Goal: Task Accomplishment & Management: Use online tool/utility

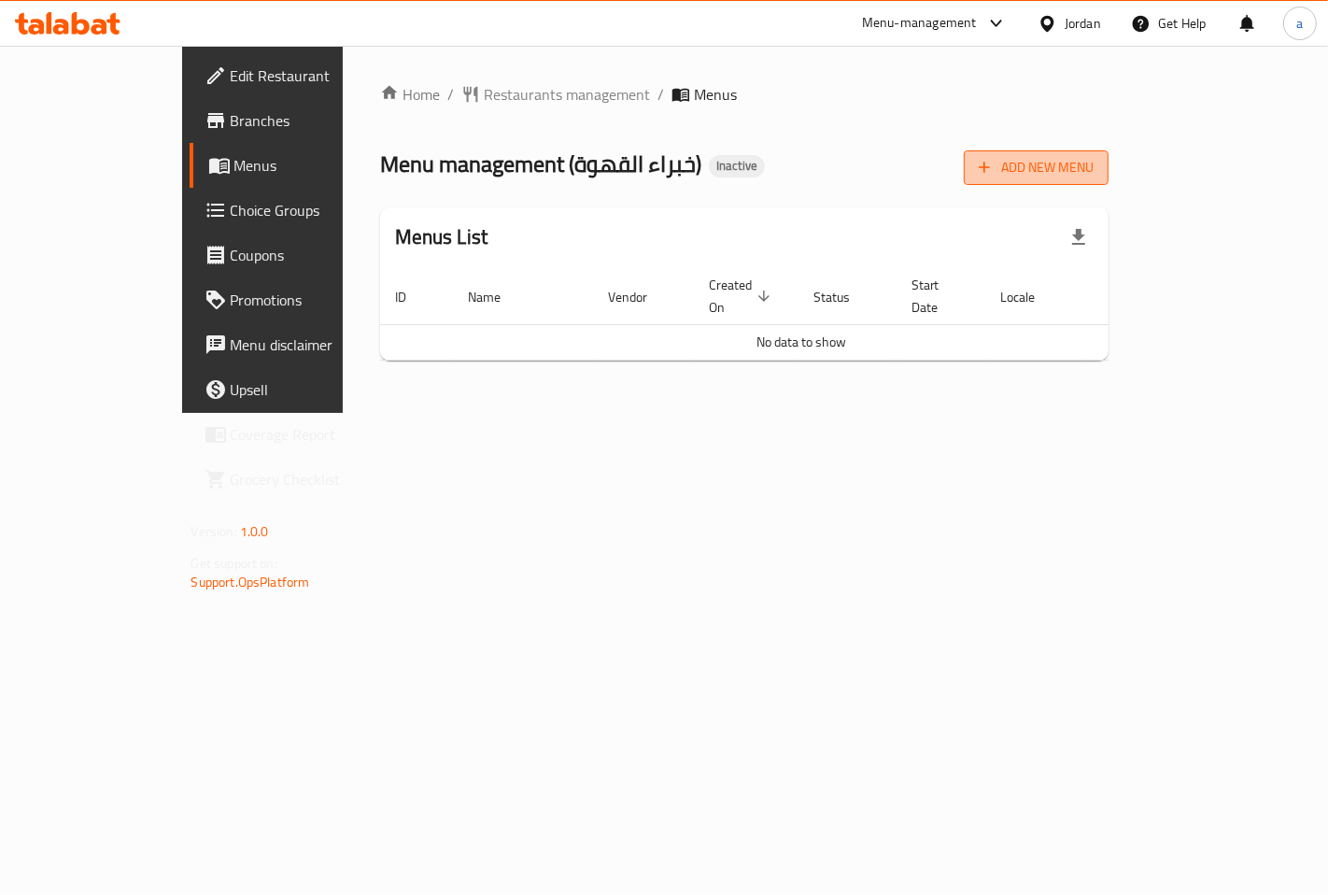
click at [1094, 165] on span "Add New Menu" at bounding box center [1036, 167] width 115 height 23
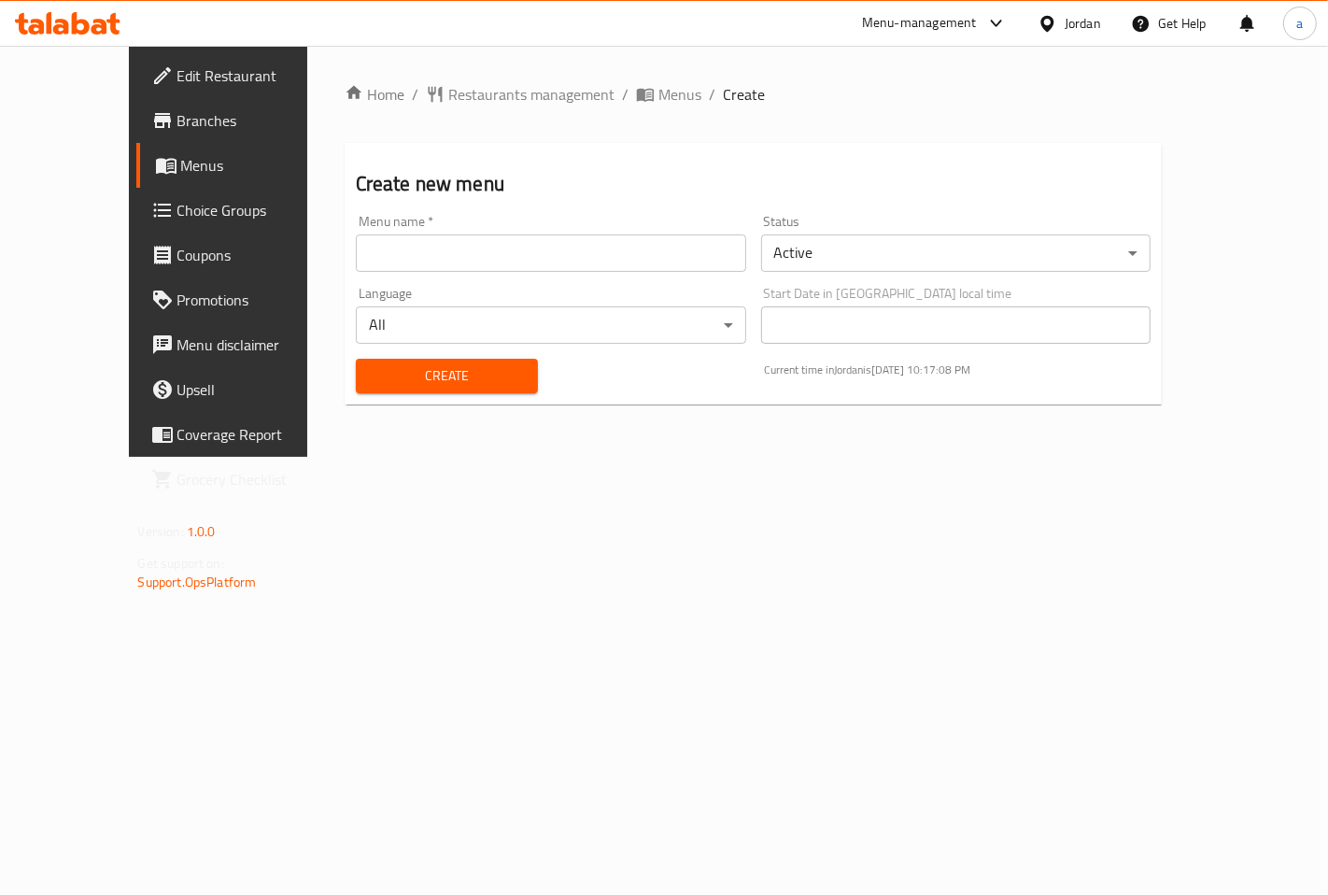
click at [486, 247] on input "text" at bounding box center [551, 252] width 390 height 37
type input "/"
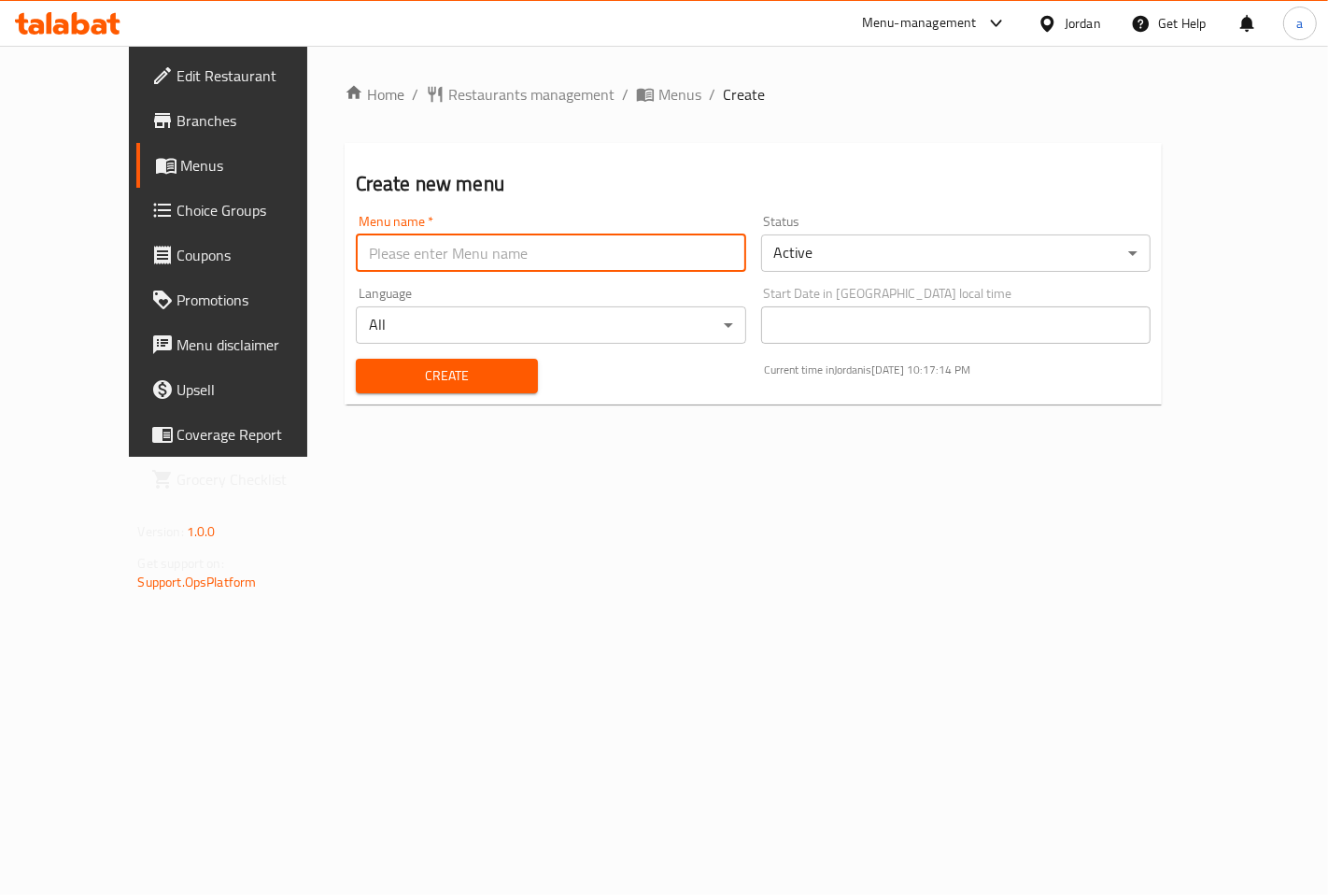
type input "7"
type input "[DATE]"
click at [384, 369] on span "Create" at bounding box center [447, 375] width 152 height 23
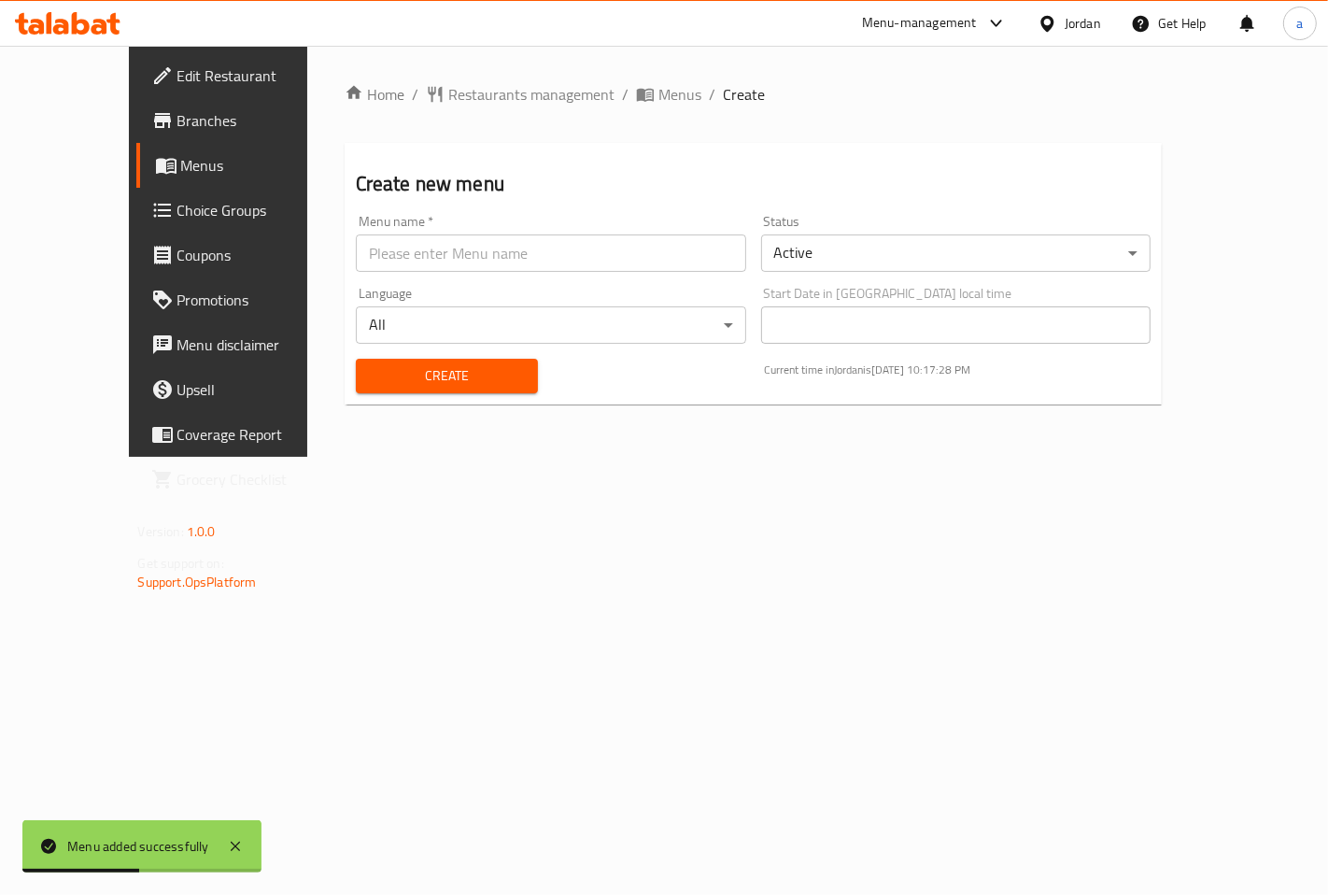
click at [181, 162] on span "Menus" at bounding box center [258, 165] width 154 height 22
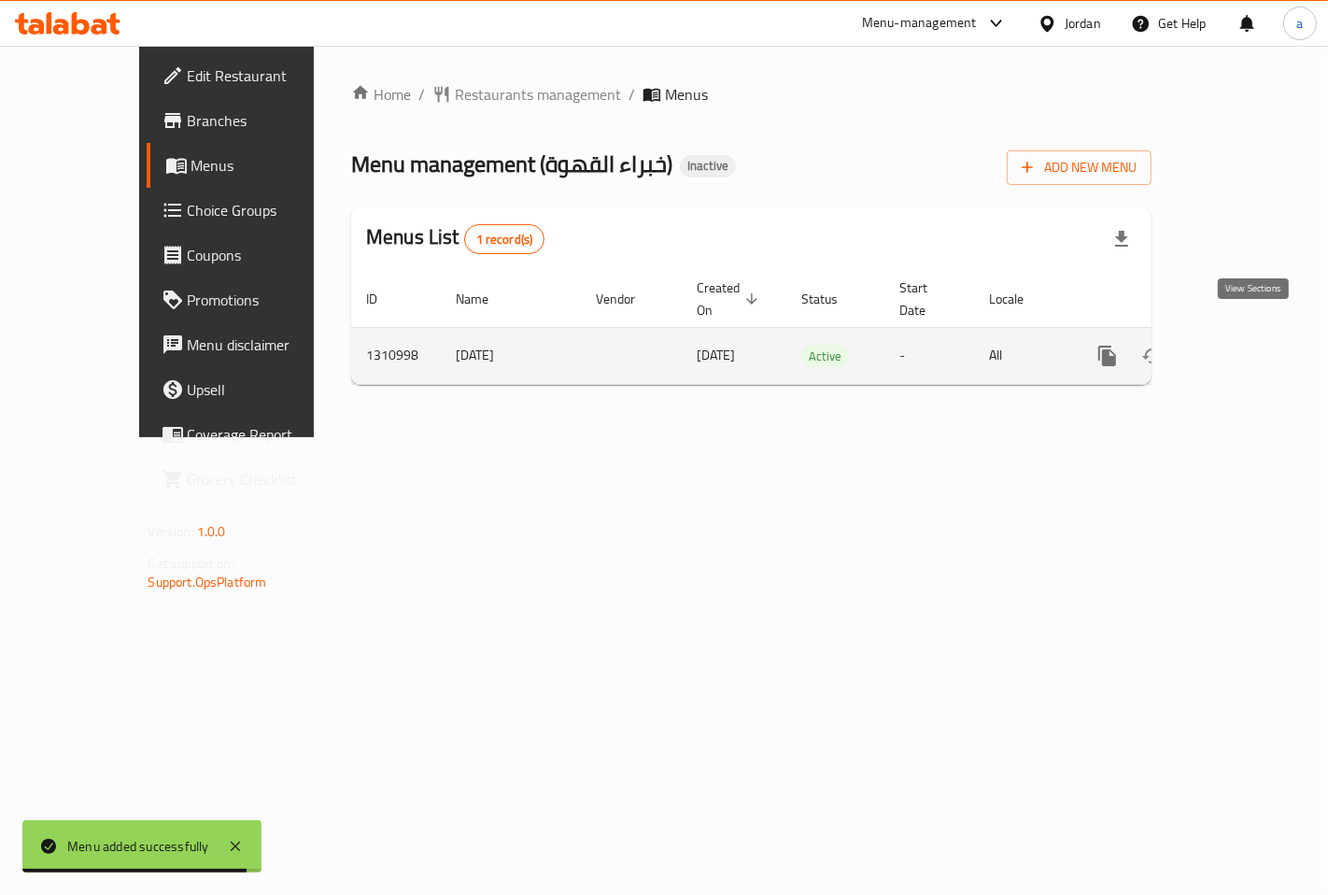
click at [1250, 347] on icon "enhanced table" at bounding box center [1242, 355] width 17 height 17
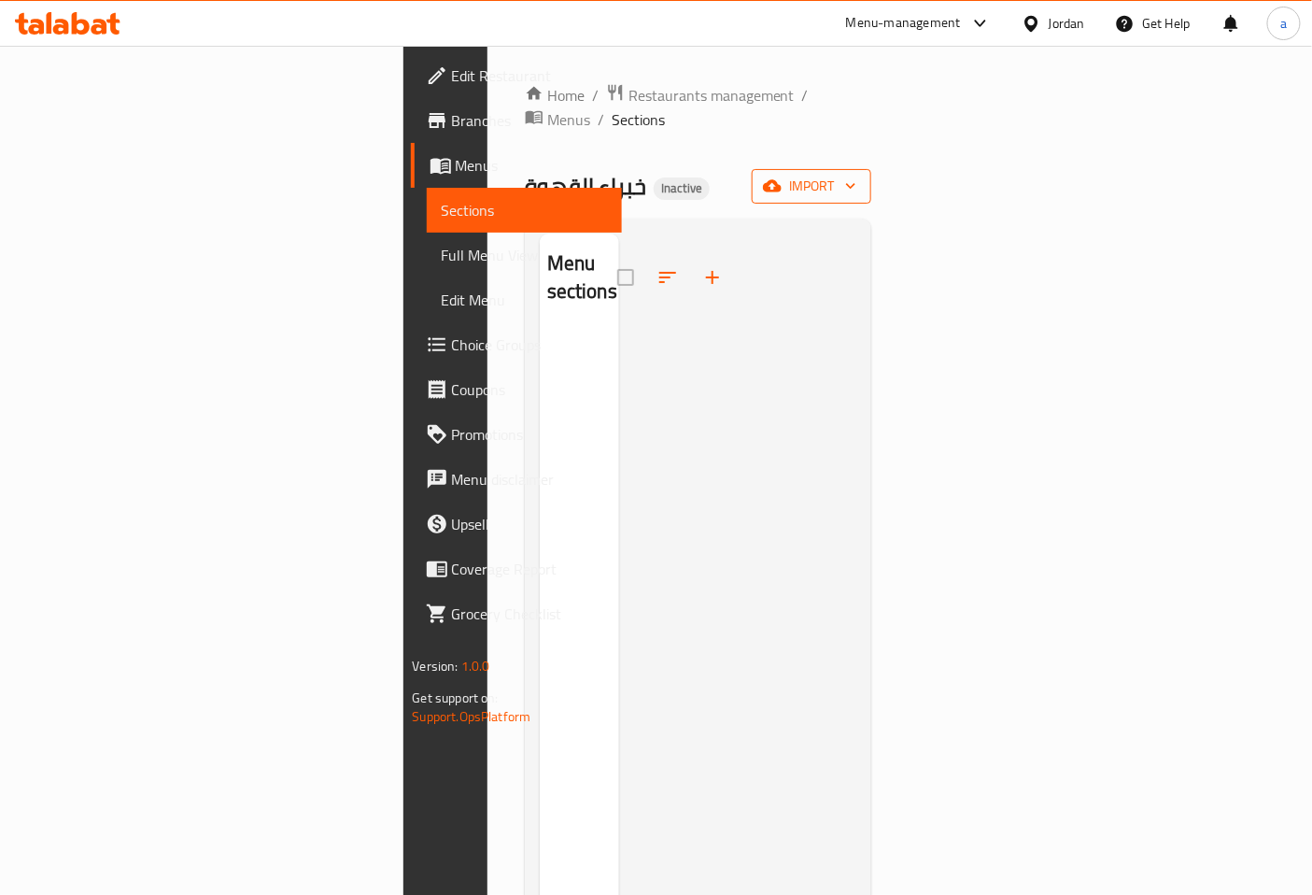
click at [856, 175] on span "import" at bounding box center [812, 186] width 90 height 23
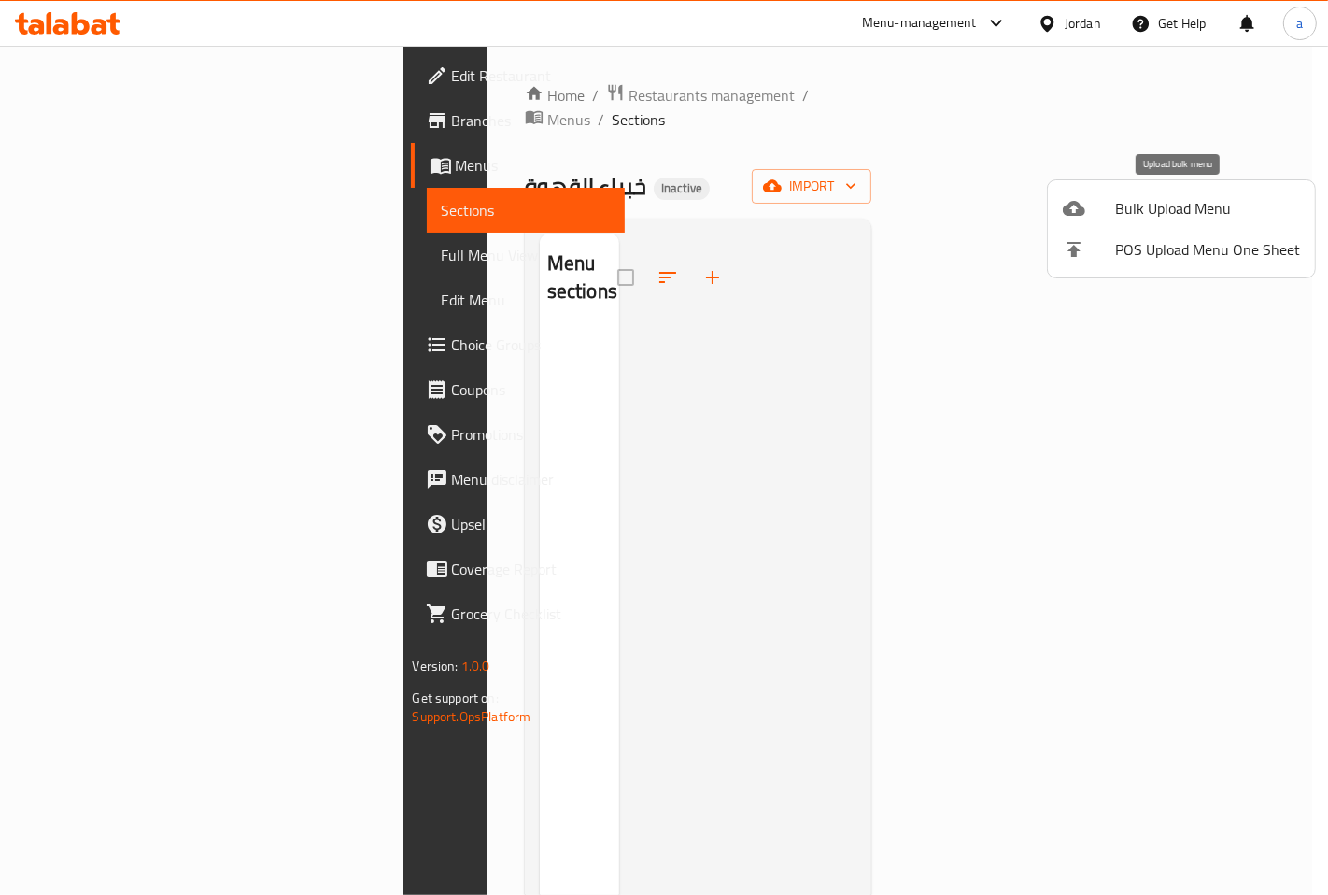
click at [1246, 203] on span "Bulk Upload Menu" at bounding box center [1207, 208] width 185 height 22
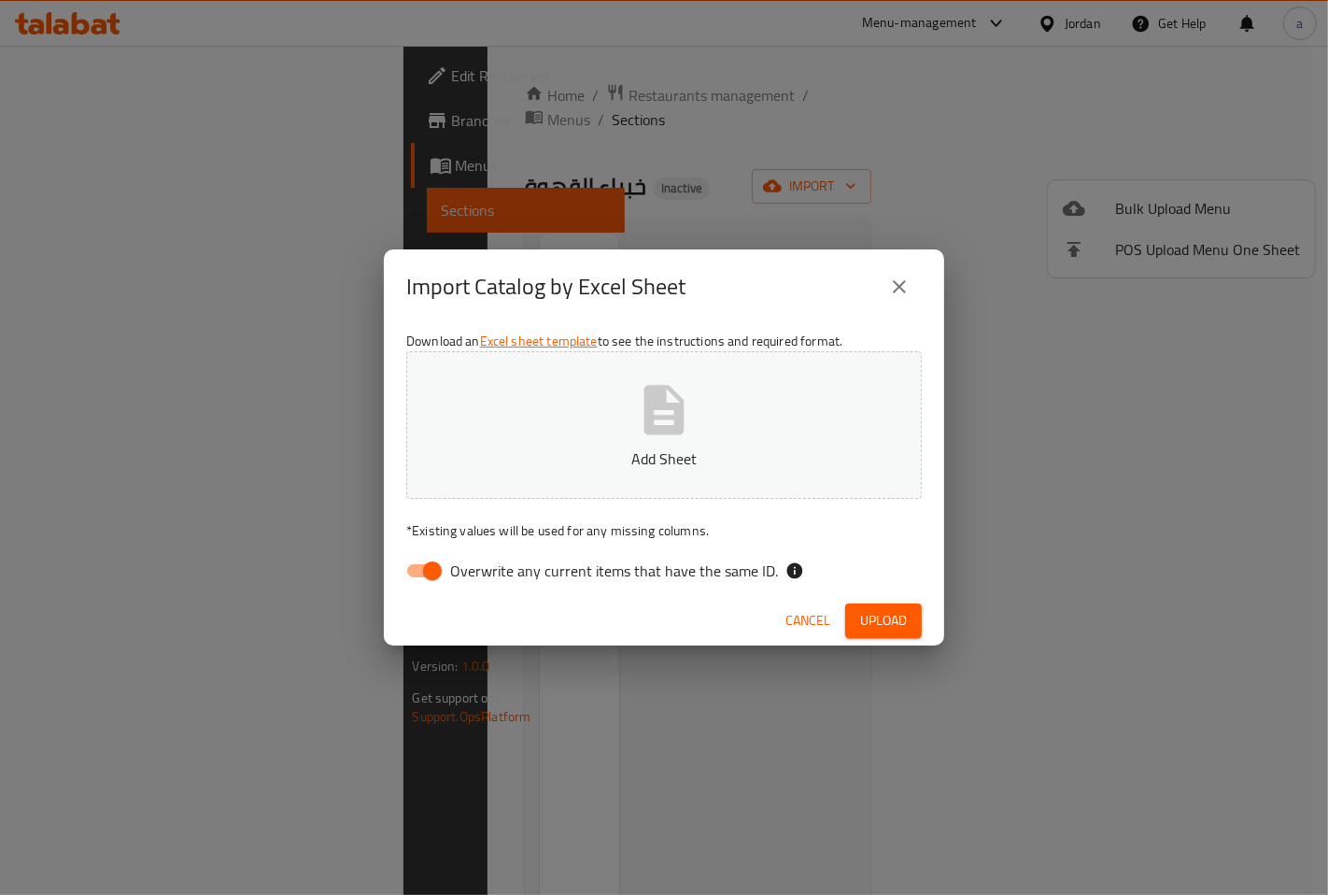
drag, startPoint x: 433, startPoint y: 572, endPoint x: 573, endPoint y: 451, distance: 184.8
click at [433, 571] on input "Overwrite any current items that have the same ID." at bounding box center [432, 570] width 106 height 35
checkbox input "false"
click at [892, 609] on span "Upload" at bounding box center [883, 620] width 47 height 23
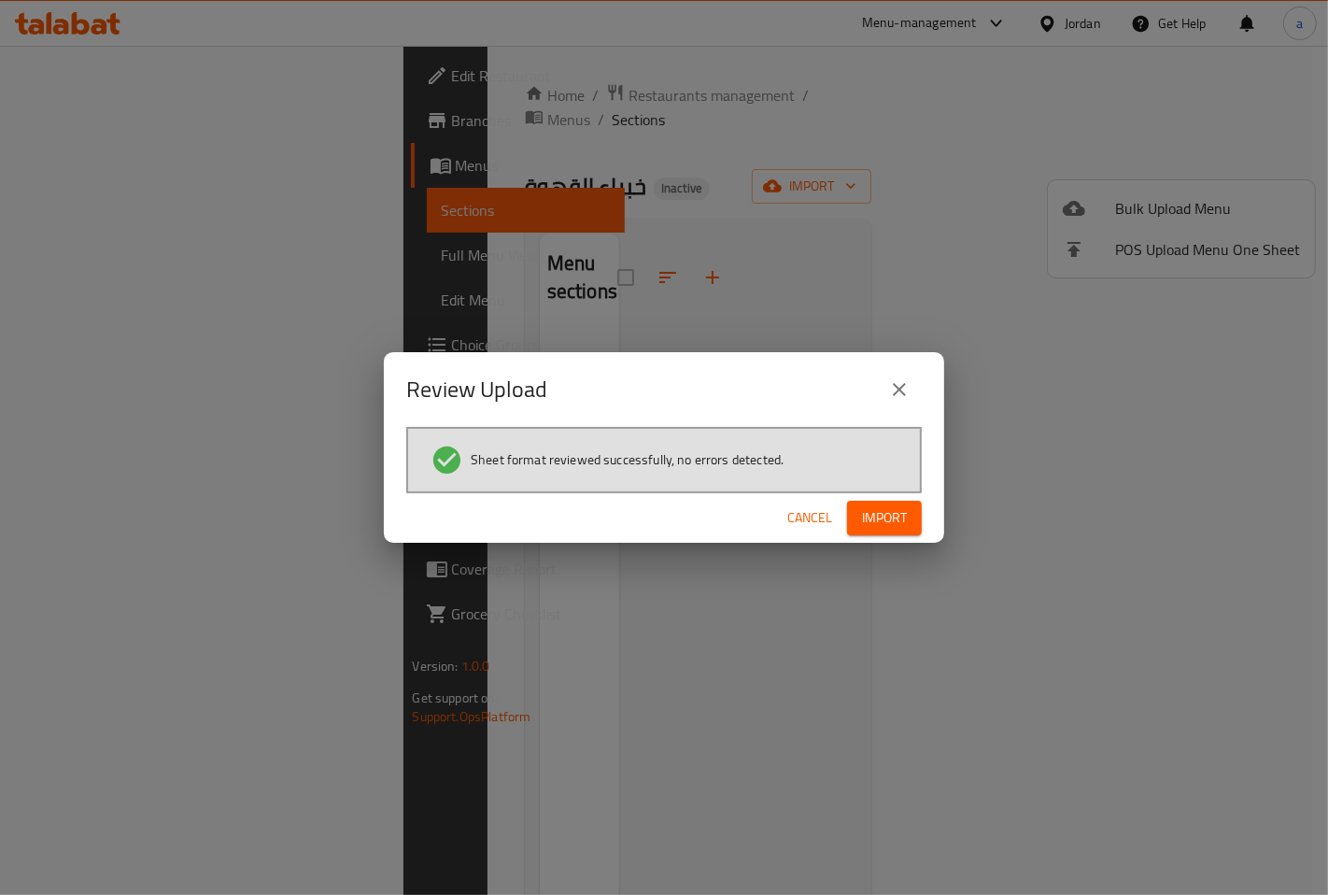
click at [865, 508] on span "Import" at bounding box center [884, 517] width 45 height 23
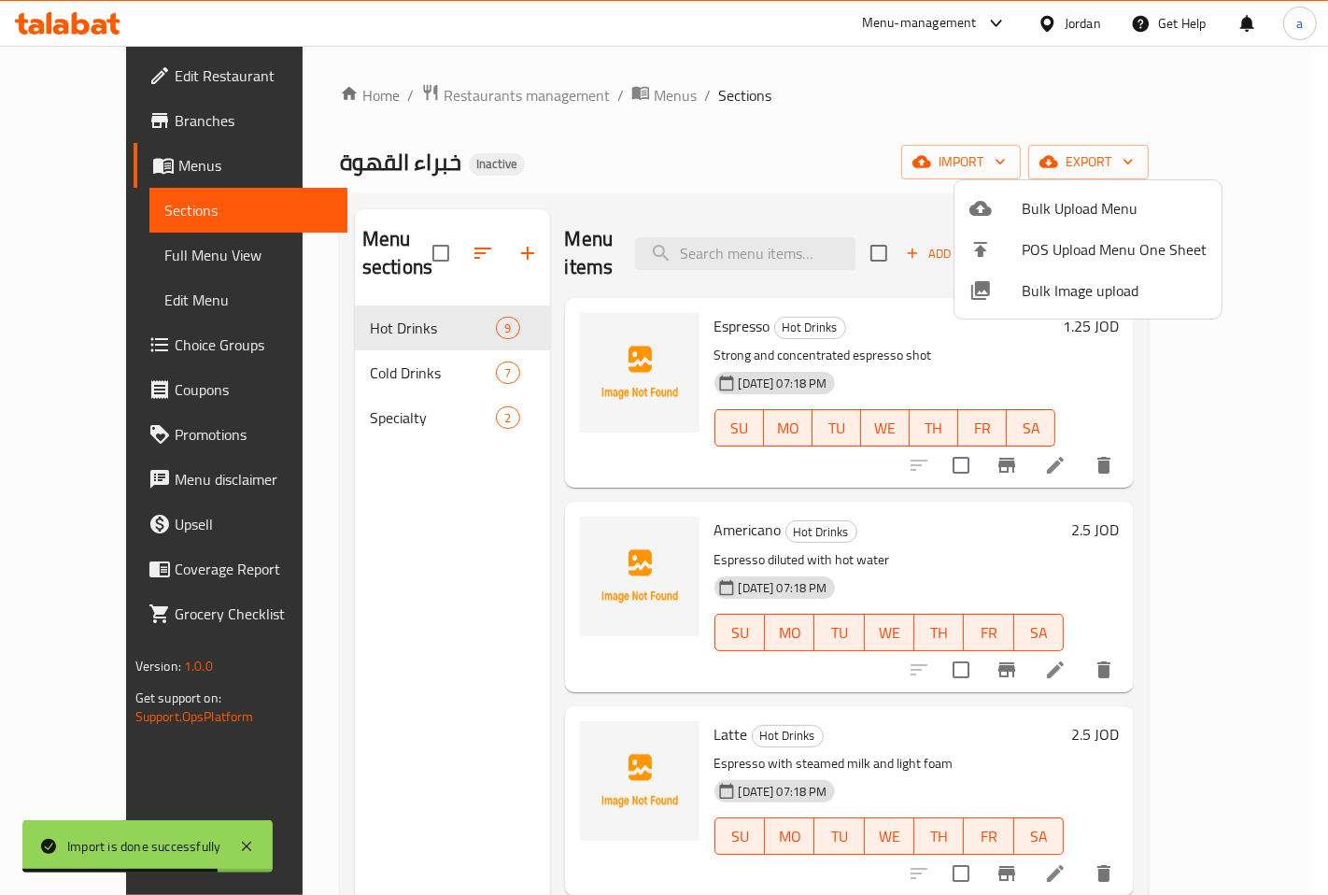
click at [852, 149] on div at bounding box center [664, 447] width 1328 height 895
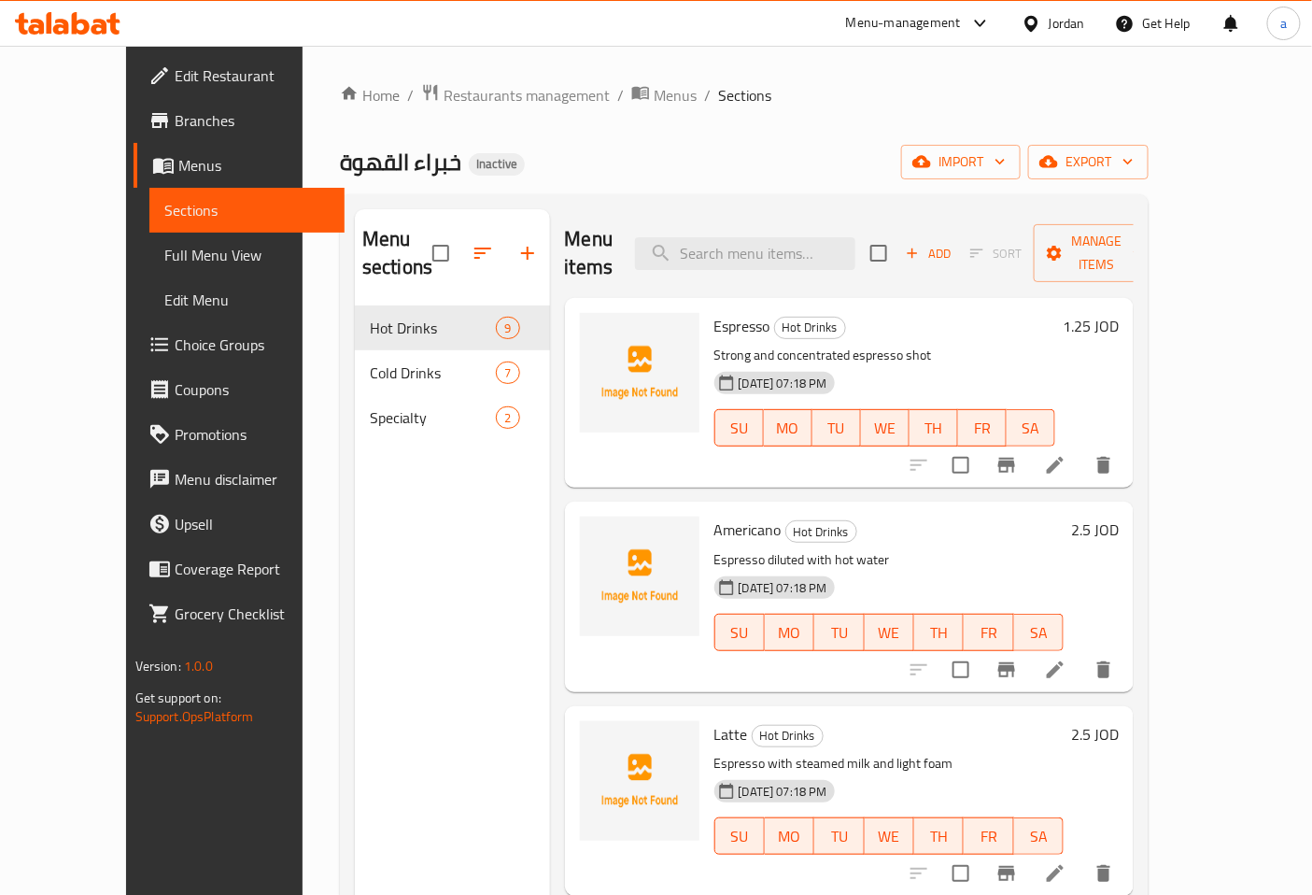
click at [175, 112] on span "Branches" at bounding box center [253, 120] width 156 height 22
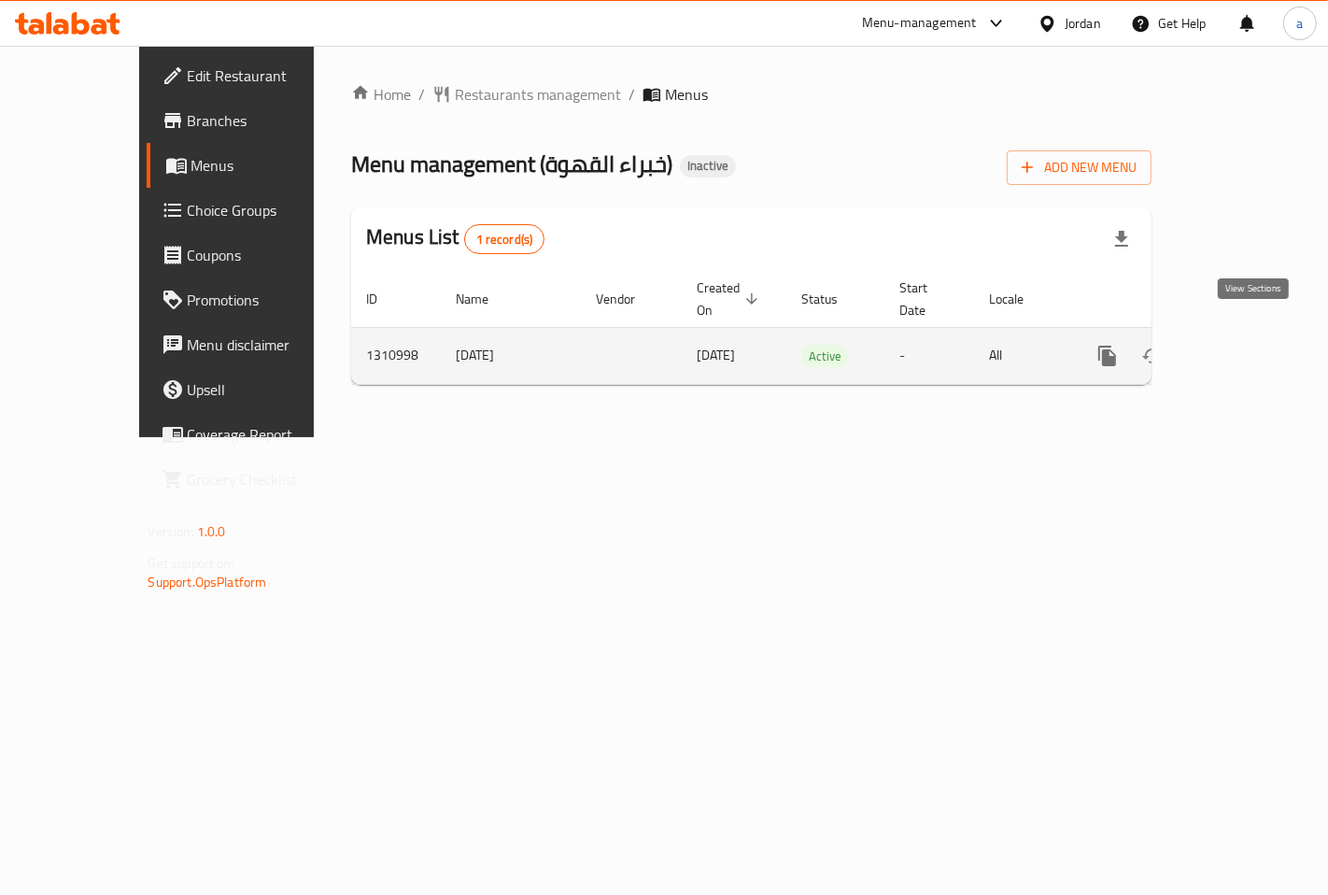
click at [1253, 345] on icon "enhanced table" at bounding box center [1242, 356] width 22 height 22
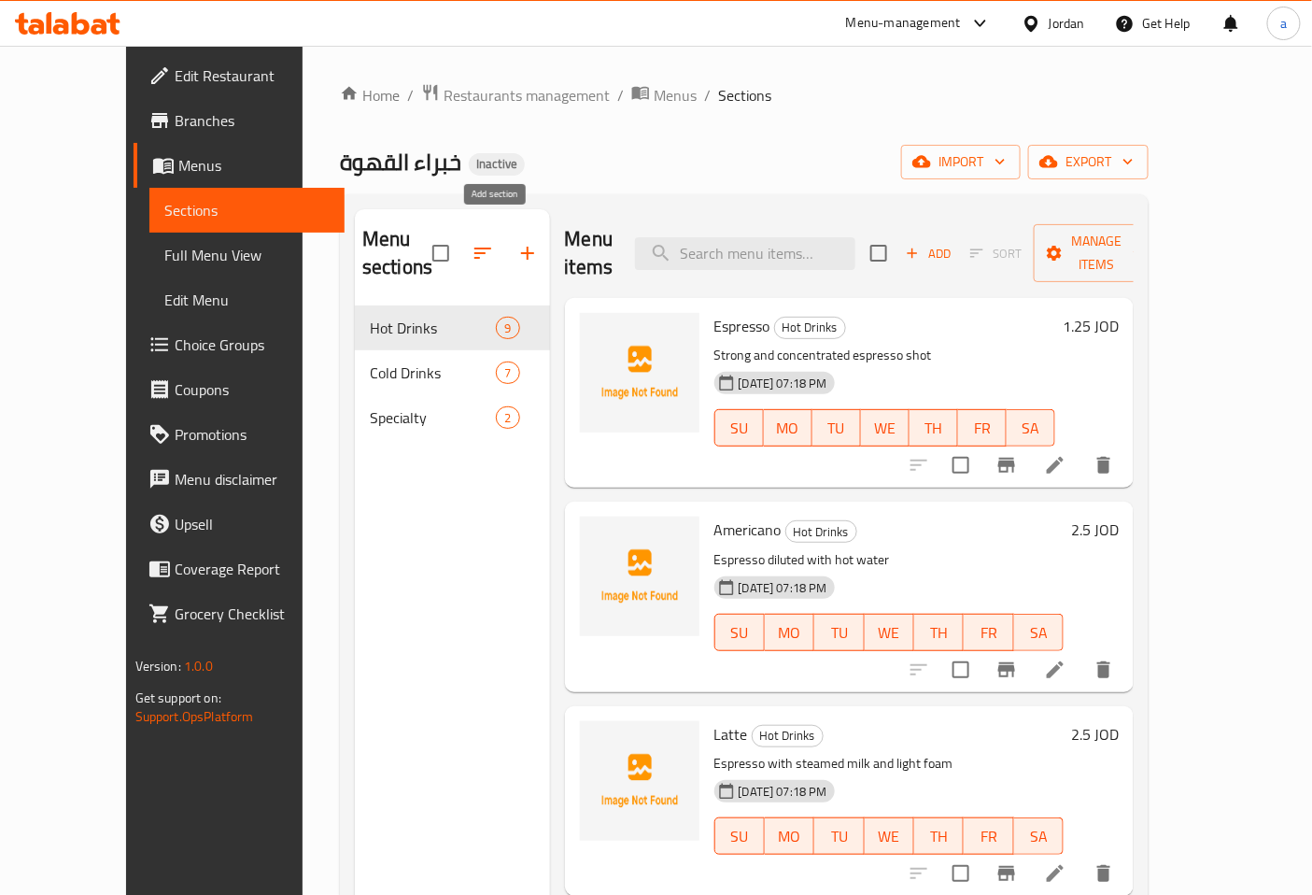
click at [516, 243] on icon "button" at bounding box center [527, 253] width 22 height 22
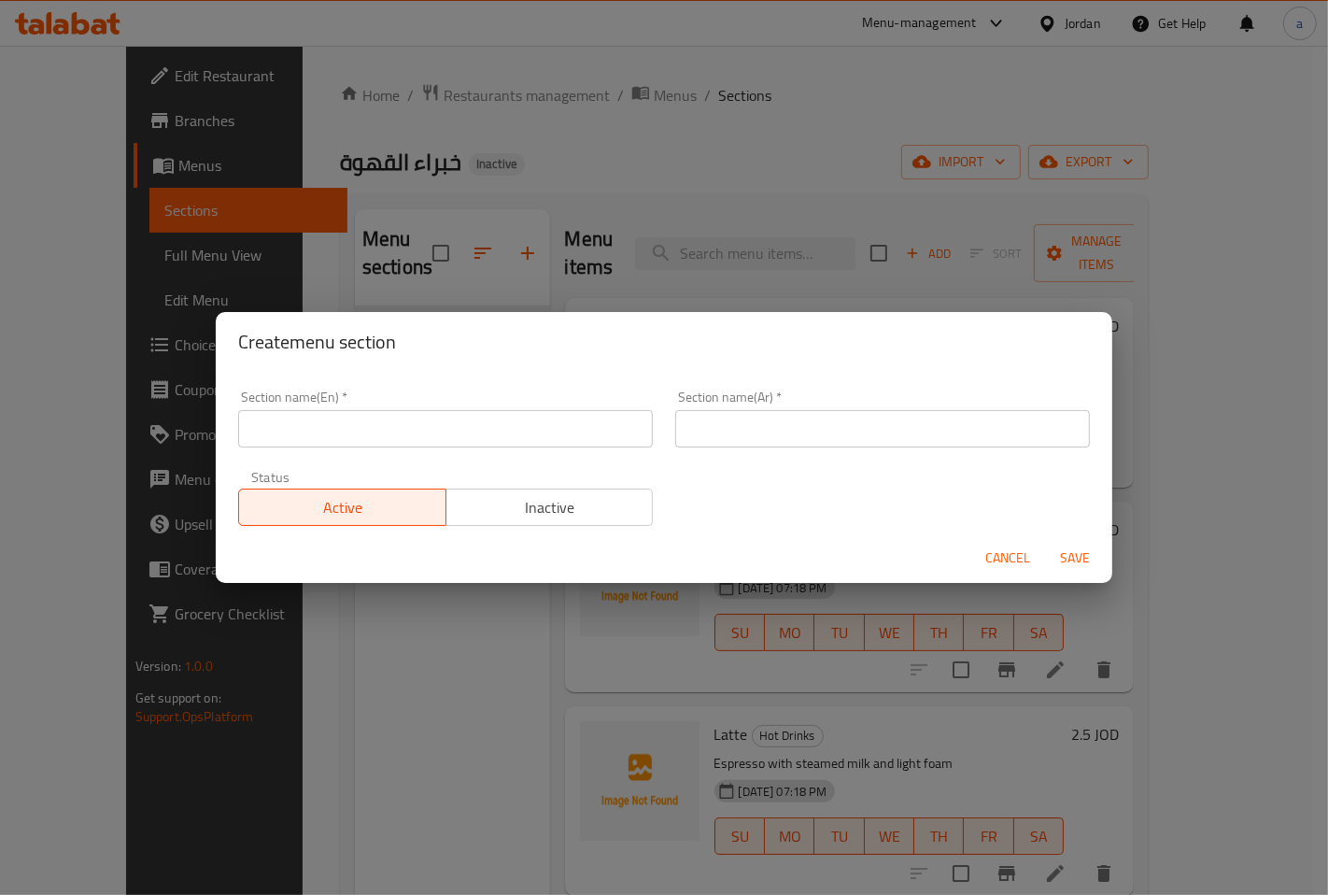
click at [366, 777] on div "Create menu section Section name(En)   * Section name(En) * Section name(Ar)   …" at bounding box center [664, 447] width 1328 height 895
click at [454, 244] on div "Create menu section Section name(En)   * Section name(En) * Section name(Ar)   …" at bounding box center [664, 447] width 1328 height 895
drag, startPoint x: 1010, startPoint y: 554, endPoint x: 536, endPoint y: 305, distance: 535.5
click at [1010, 554] on span "Cancel" at bounding box center [1007, 557] width 45 height 23
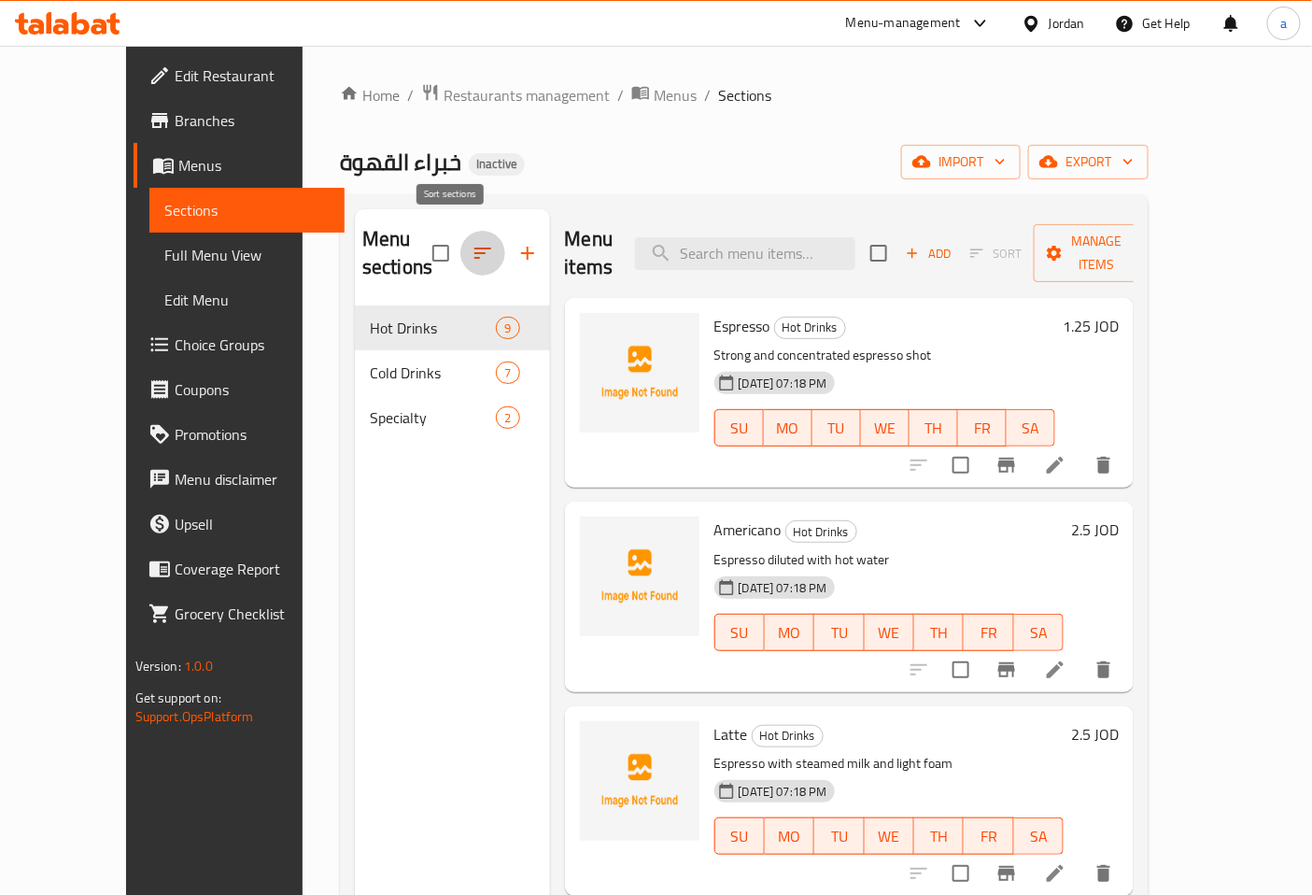
click at [472, 242] on icon "button" at bounding box center [483, 253] width 22 height 22
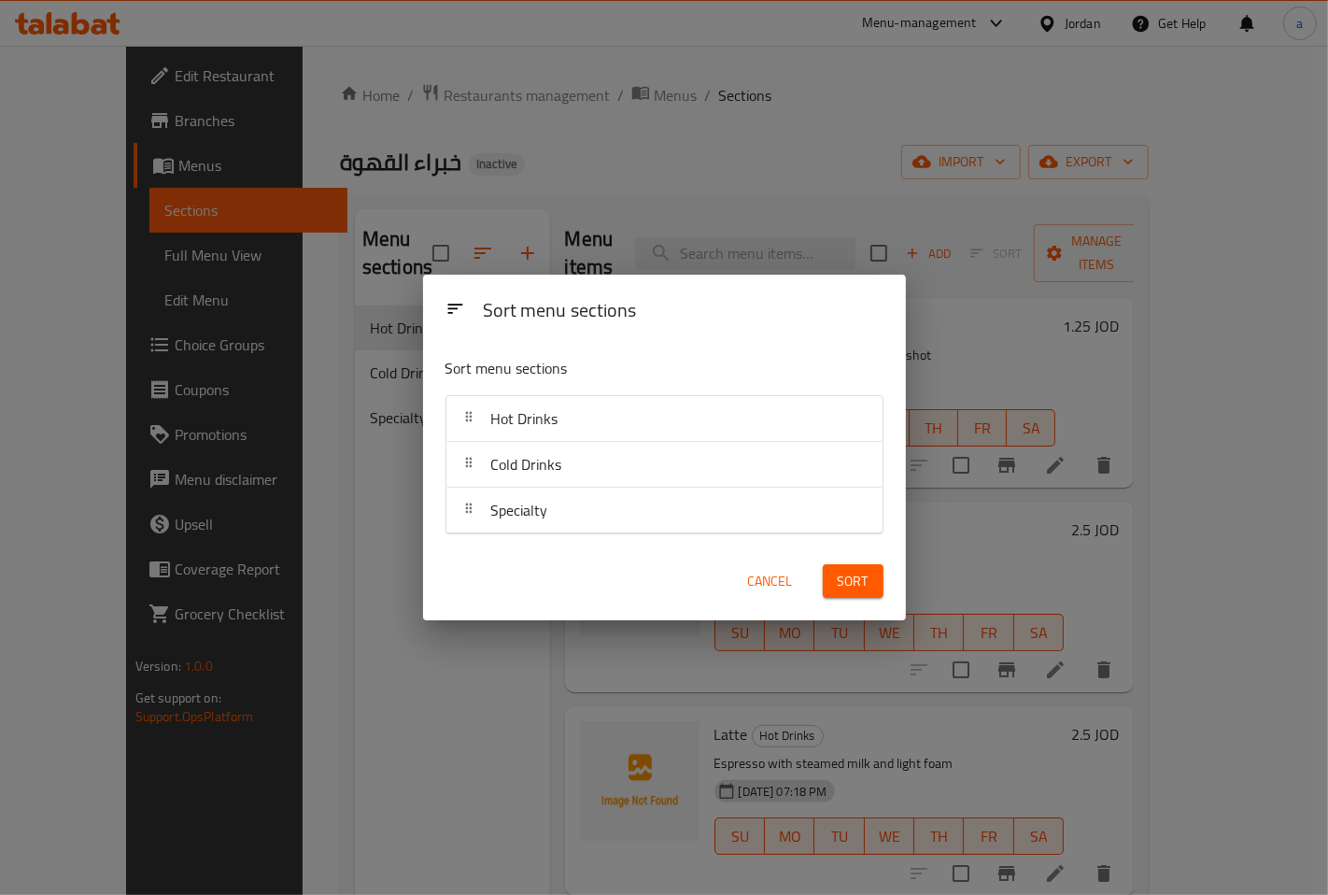
click at [767, 572] on span "Cancel" at bounding box center [770, 581] width 45 height 23
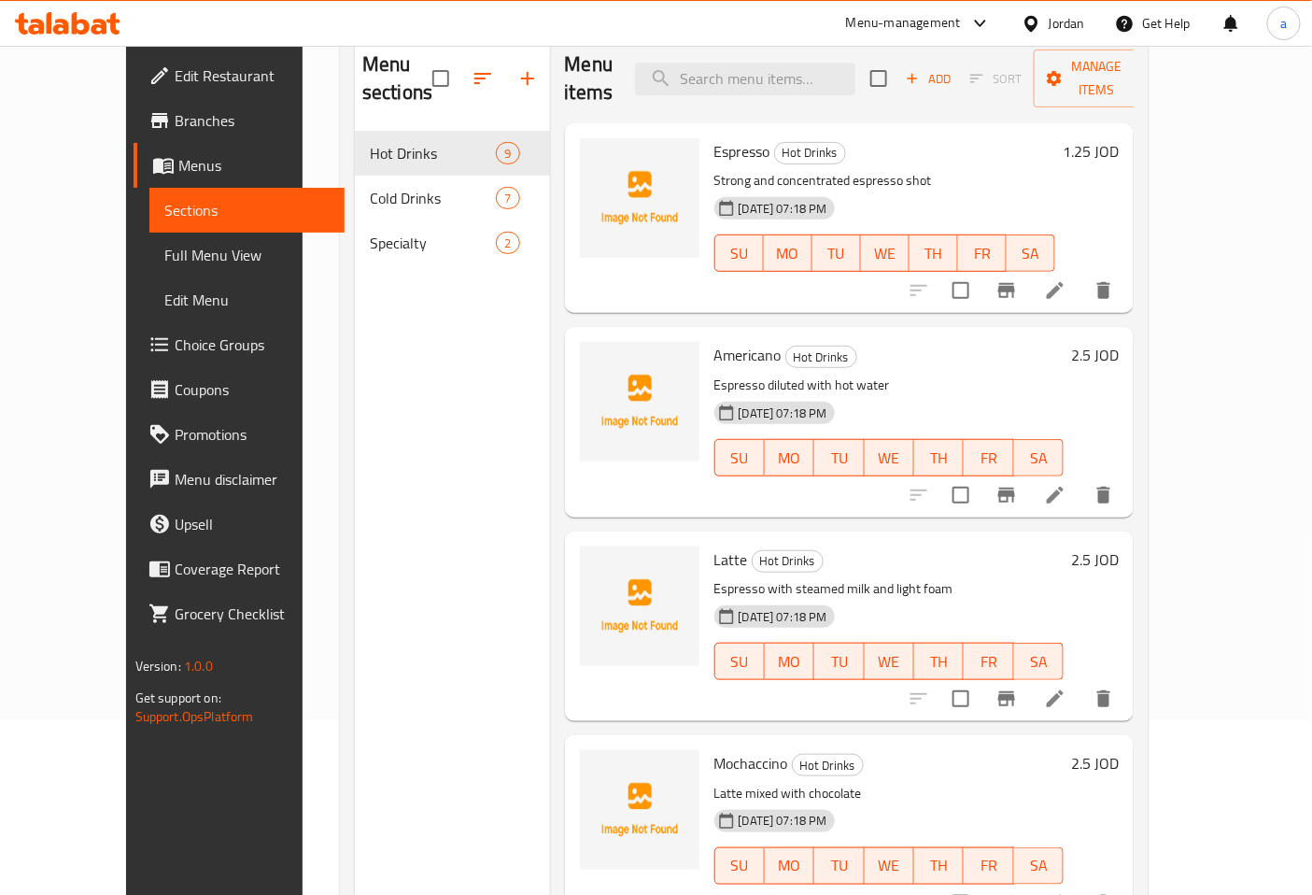
scroll to position [207, 0]
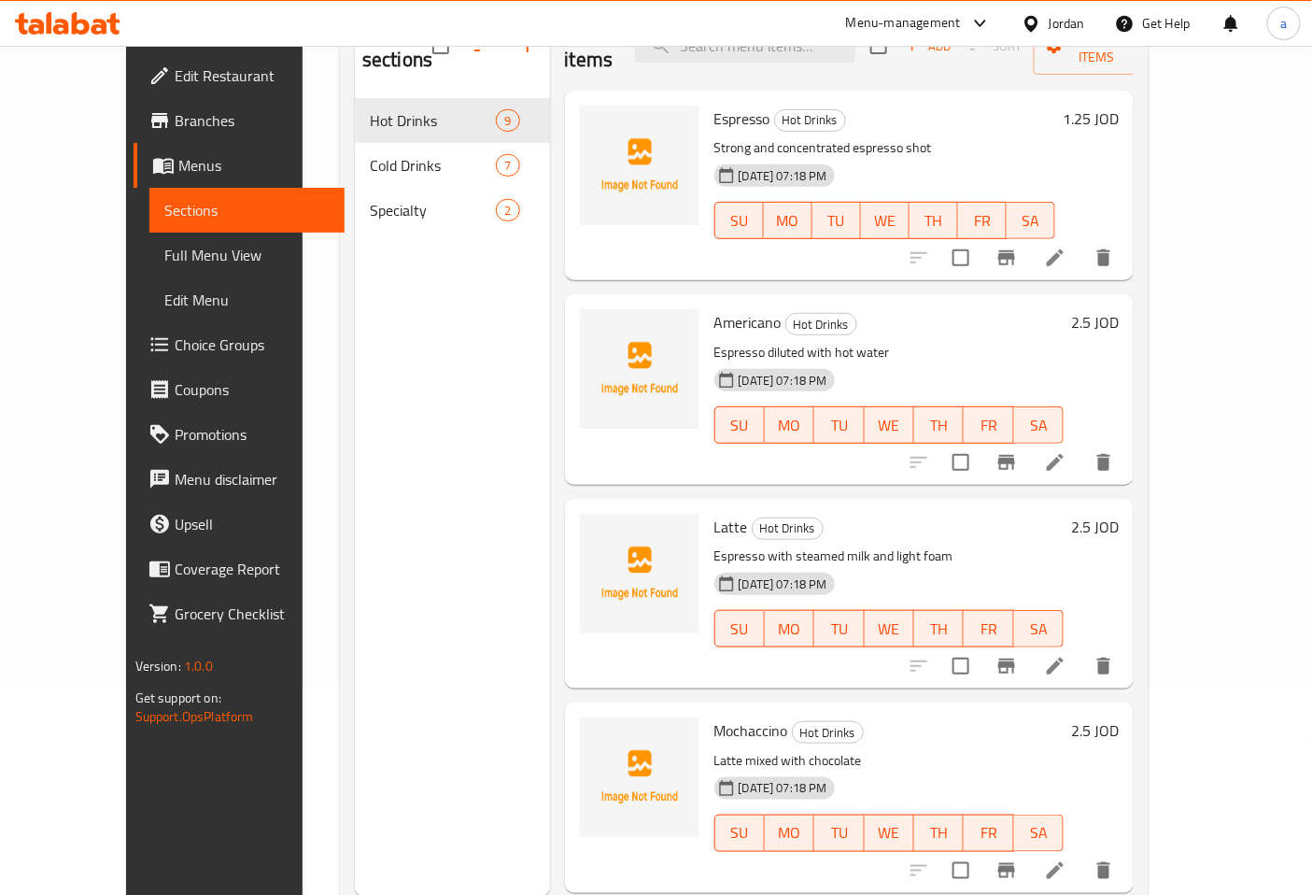
click at [164, 258] on span "Full Menu View" at bounding box center [247, 255] width 166 height 22
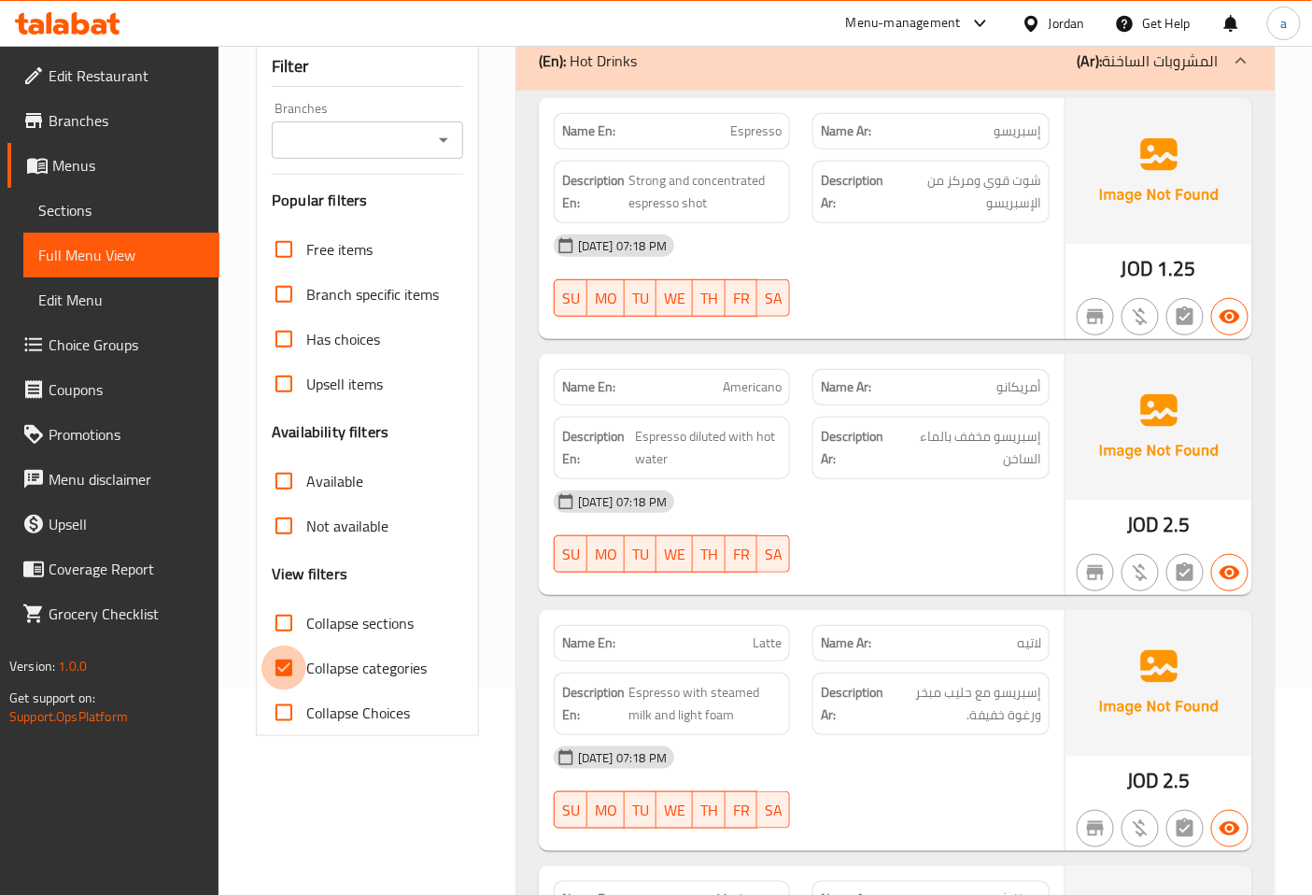
click at [280, 668] on input "Collapse categories" at bounding box center [283, 667] width 45 height 45
checkbox input "false"
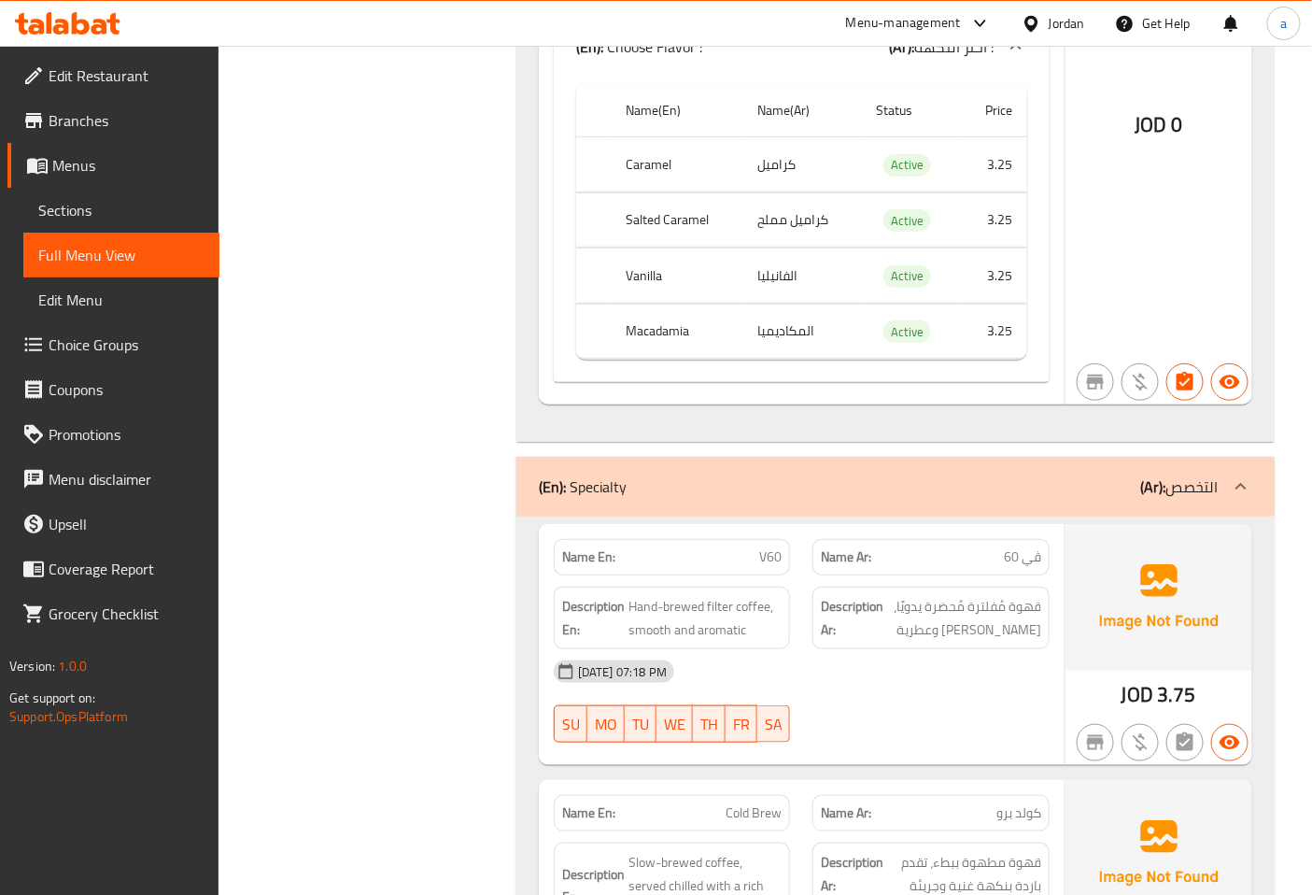
scroll to position [5084, 0]
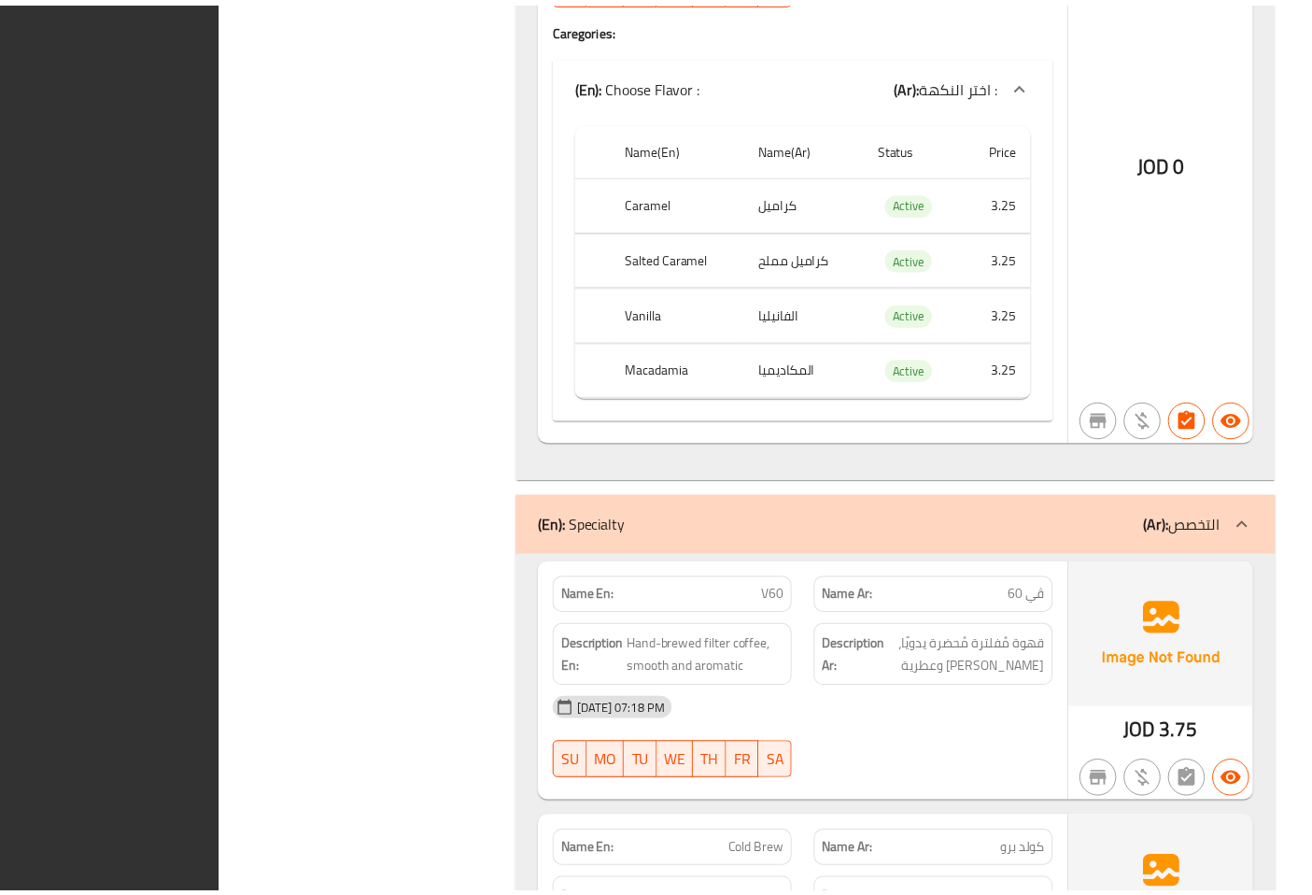
scroll to position [5185, 0]
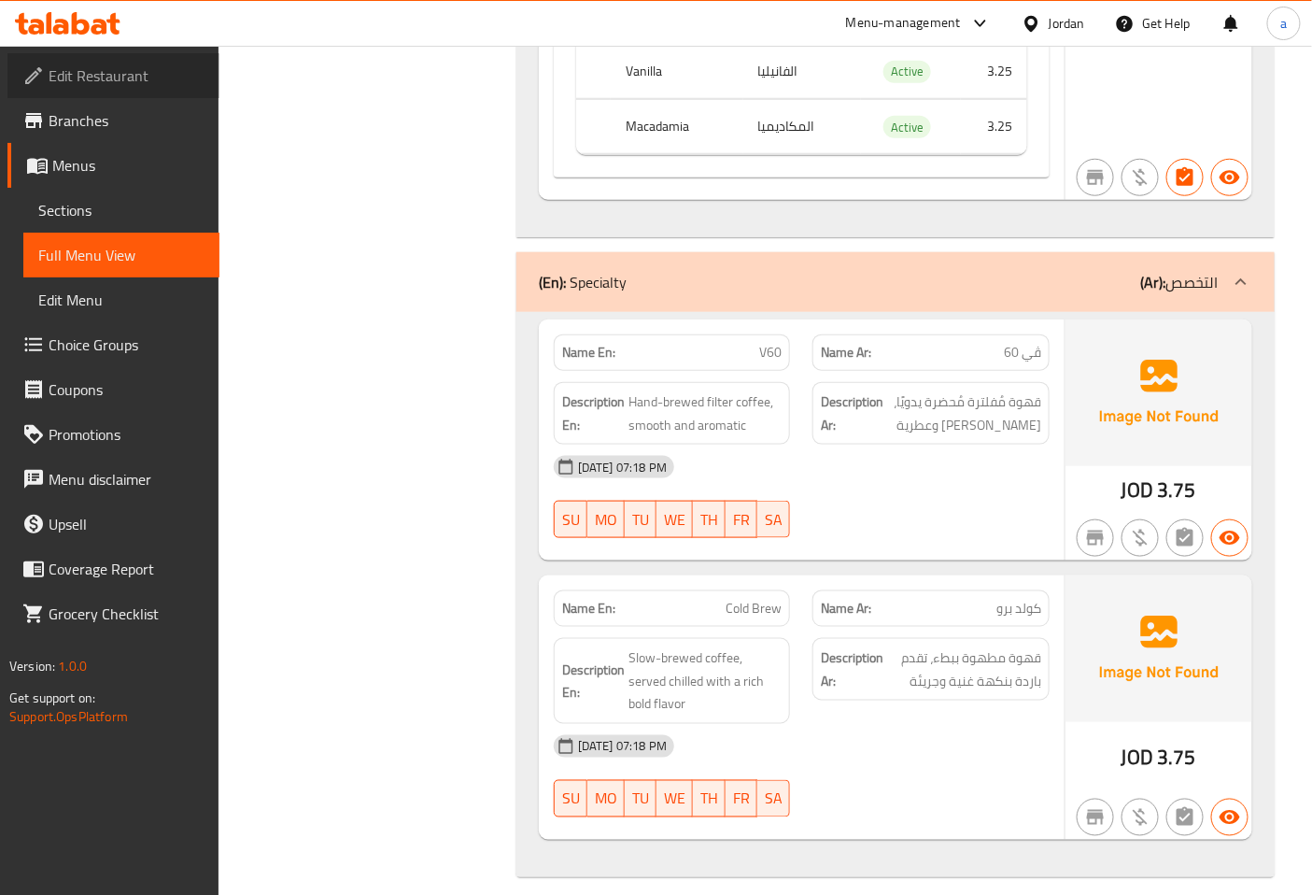
click at [105, 68] on span "Edit Restaurant" at bounding box center [127, 75] width 156 height 22
